Goal: Task Accomplishment & Management: Use online tool/utility

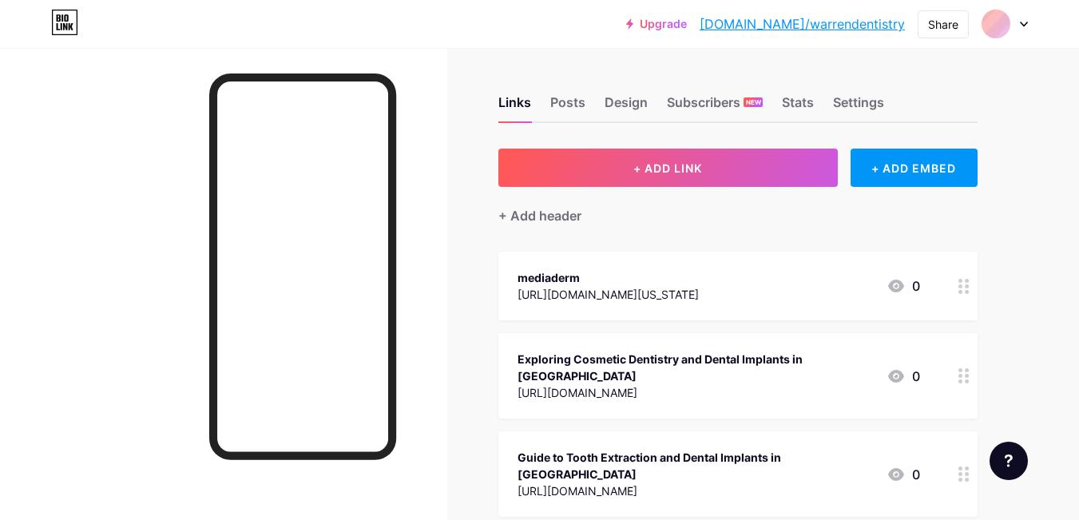
click at [688, 161] on span "+ ADD LINK" at bounding box center [667, 168] width 69 height 14
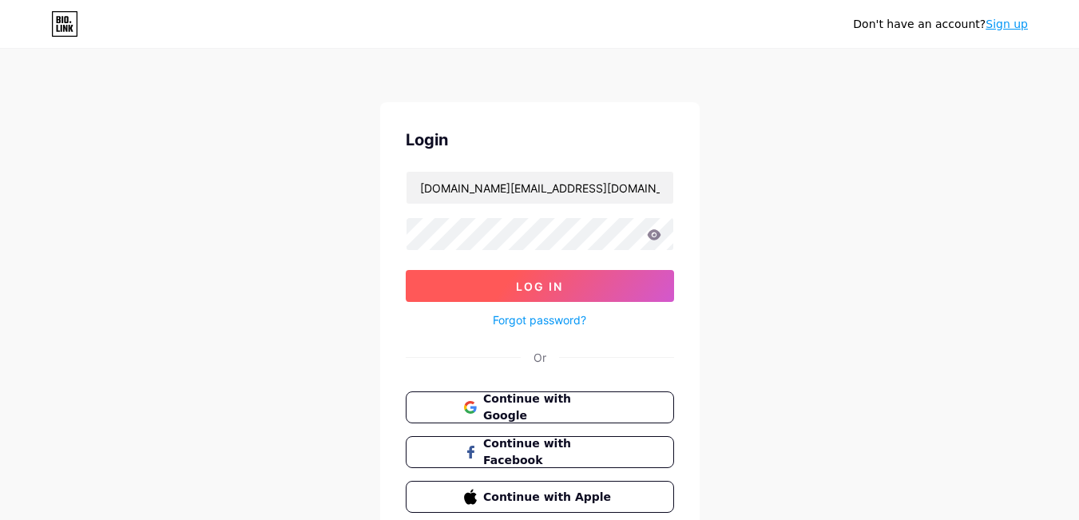
click at [513, 292] on button "Log In" at bounding box center [540, 286] width 268 height 32
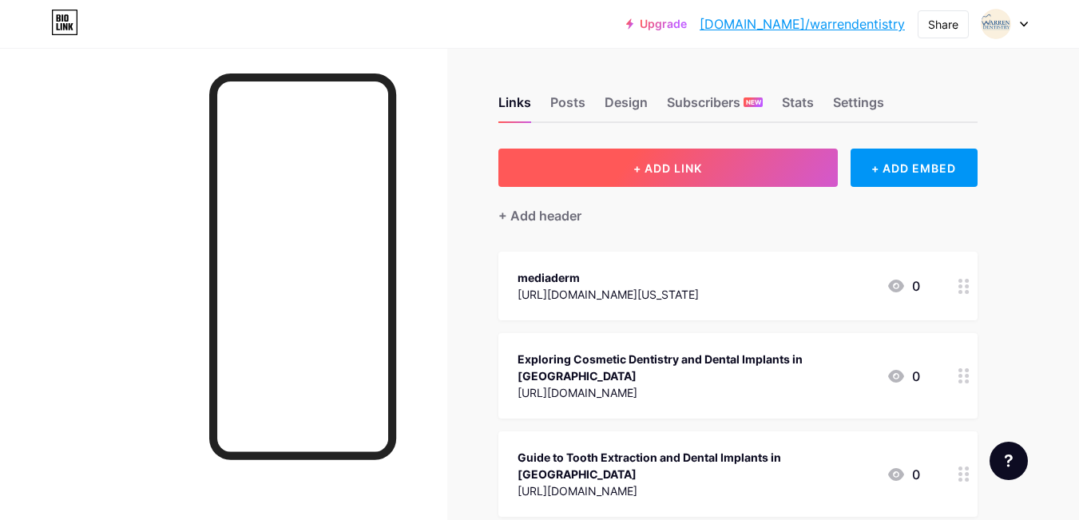
click at [633, 165] on span "+ ADD LINK" at bounding box center [667, 168] width 69 height 14
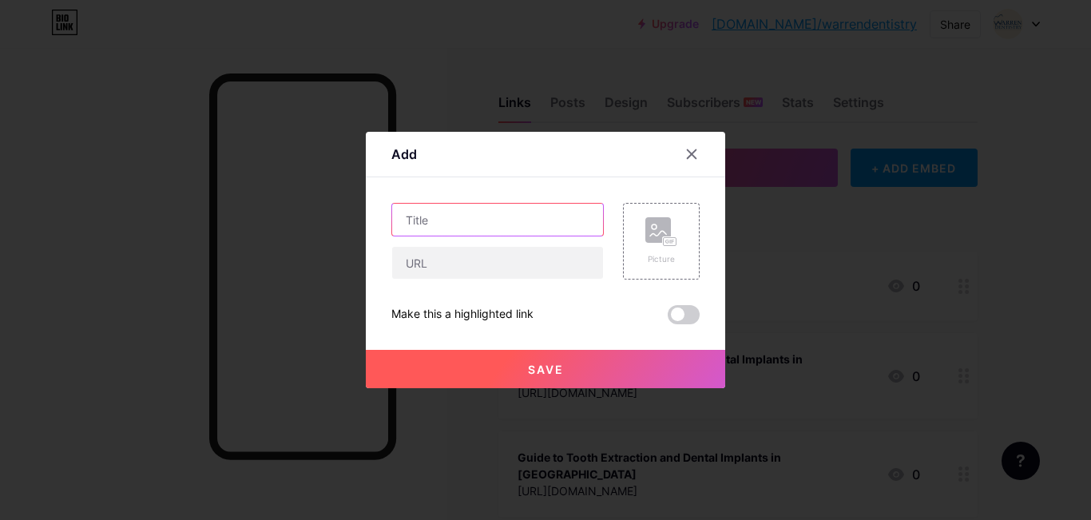
click at [450, 220] on input "text" at bounding box center [497, 220] width 211 height 32
paste input "https://www.warrendentistry.net/how-do-teeth-implants-in-fort-worth-help-improv…"
type input "https://www.warrendentistry.net/how-do-teeth-implants-in-fort-worth-help-improv…"
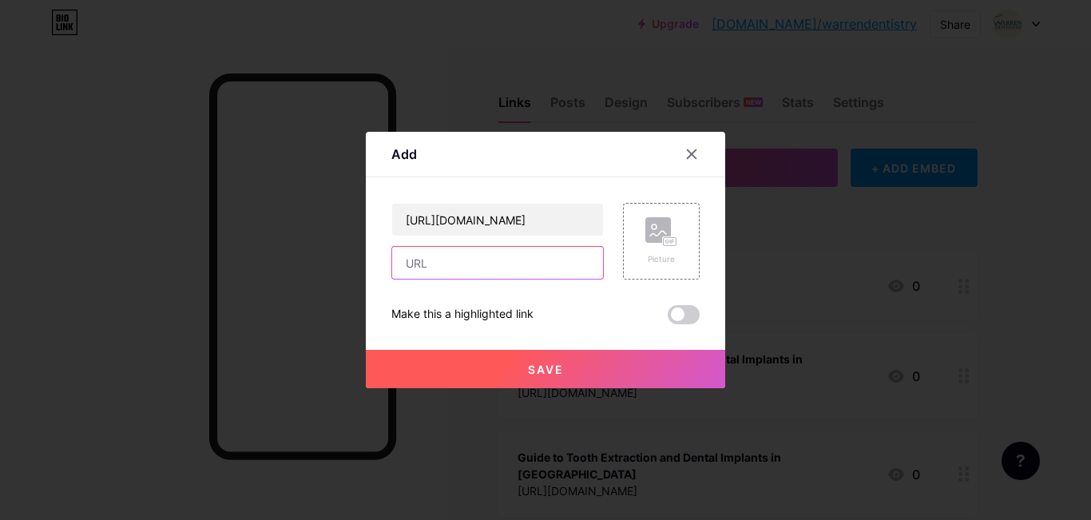
click at [428, 262] on input "text" at bounding box center [497, 263] width 211 height 32
paste input "https://www.warrendentistry.net/how-do-teeth-implants-in-fort-worth-help-improv…"
type input "https://www.warrendentistry.net/how-do-teeth-implants-in-fort-worth-help-improv…"
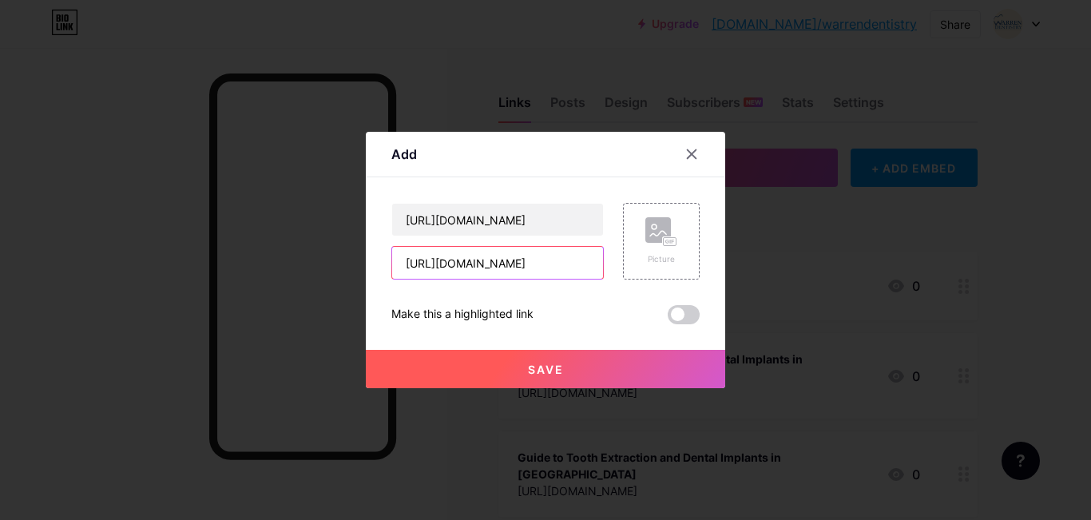
scroll to position [0, 0]
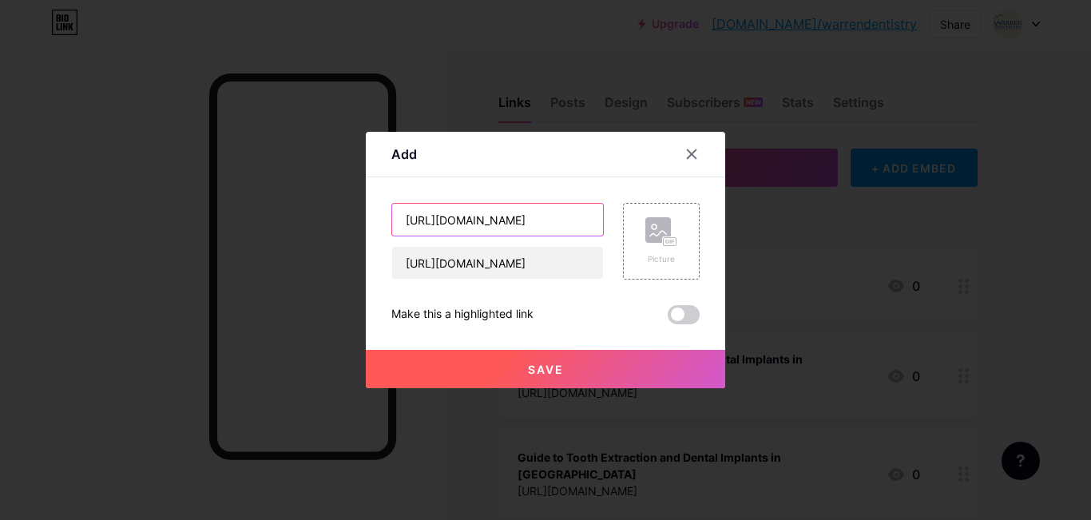
click at [429, 214] on input "https://www.warrendentistry.net/how-do-teeth-implants-in-fort-worth-help-improv…" at bounding box center [497, 220] width 211 height 32
paste input "How Do Teeth Implants in Fort Worth Help Improve Oral H"
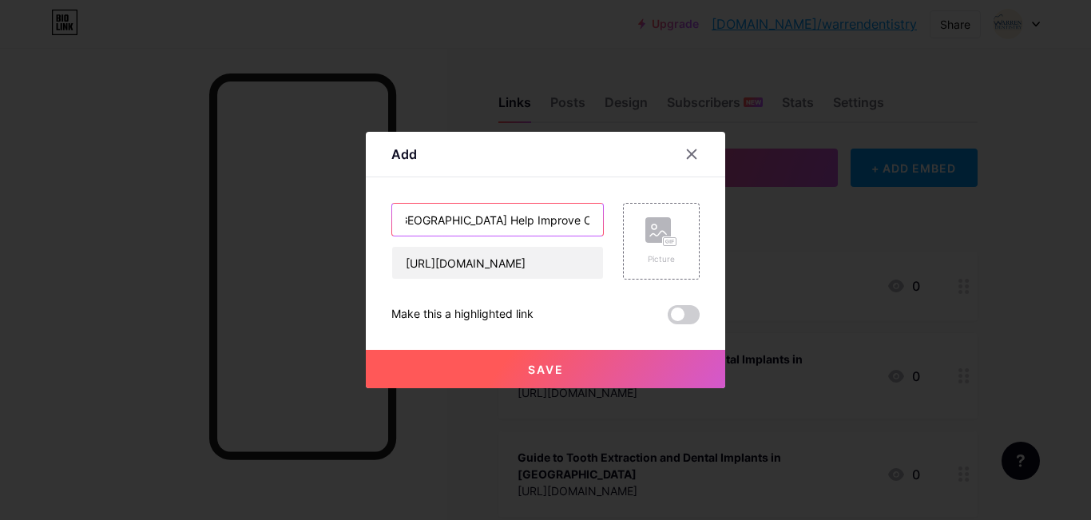
type input "How Do Teeth Implants in Fort Worth Help Improve Oral Health"
click at [519, 368] on button "Save" at bounding box center [545, 369] width 359 height 38
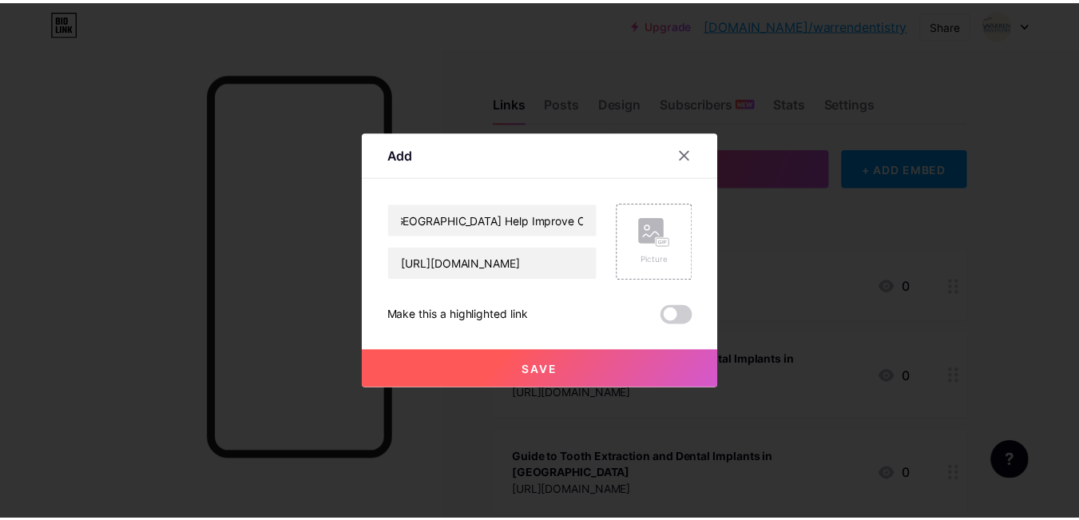
scroll to position [0, 0]
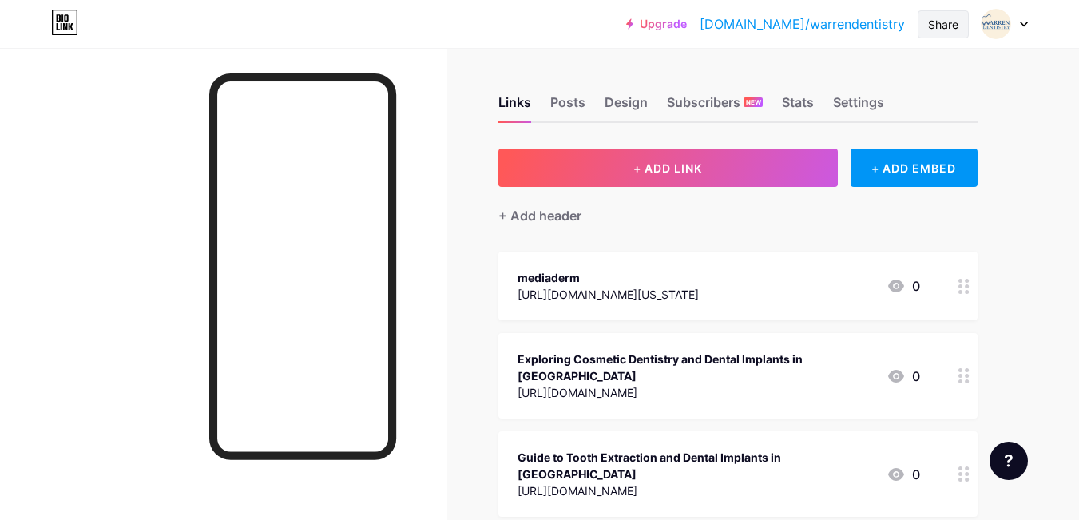
click at [946, 14] on div "Share" at bounding box center [943, 24] width 51 height 28
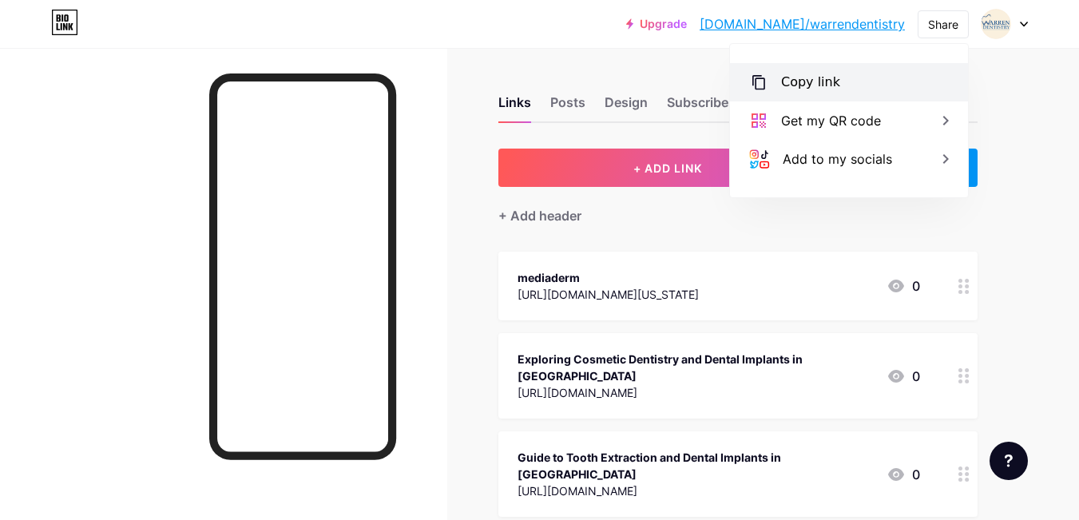
click at [845, 78] on div "Copy link" at bounding box center [849, 82] width 238 height 38
